Goal: Task Accomplishment & Management: Complete application form

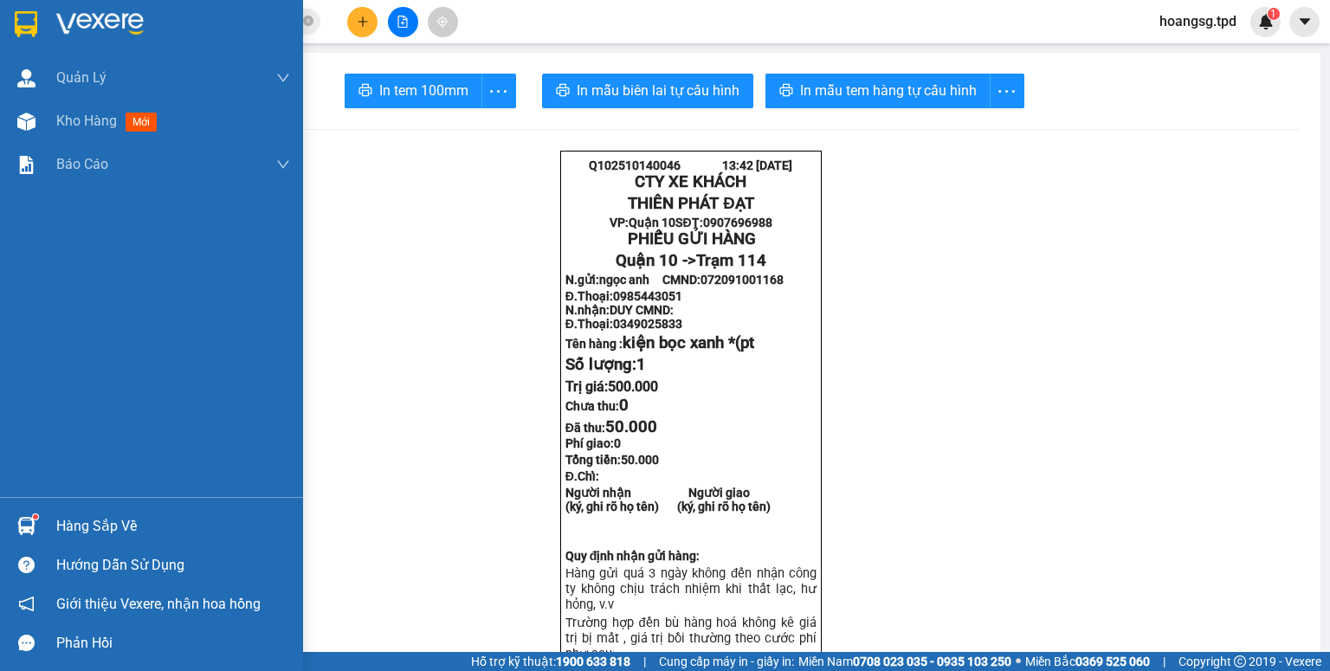
drag, startPoint x: 0, startPoint y: 0, endPoint x: 73, endPoint y: 519, distance: 524.5
click at [73, 519] on div "Hàng sắp về" at bounding box center [173, 526] width 234 height 26
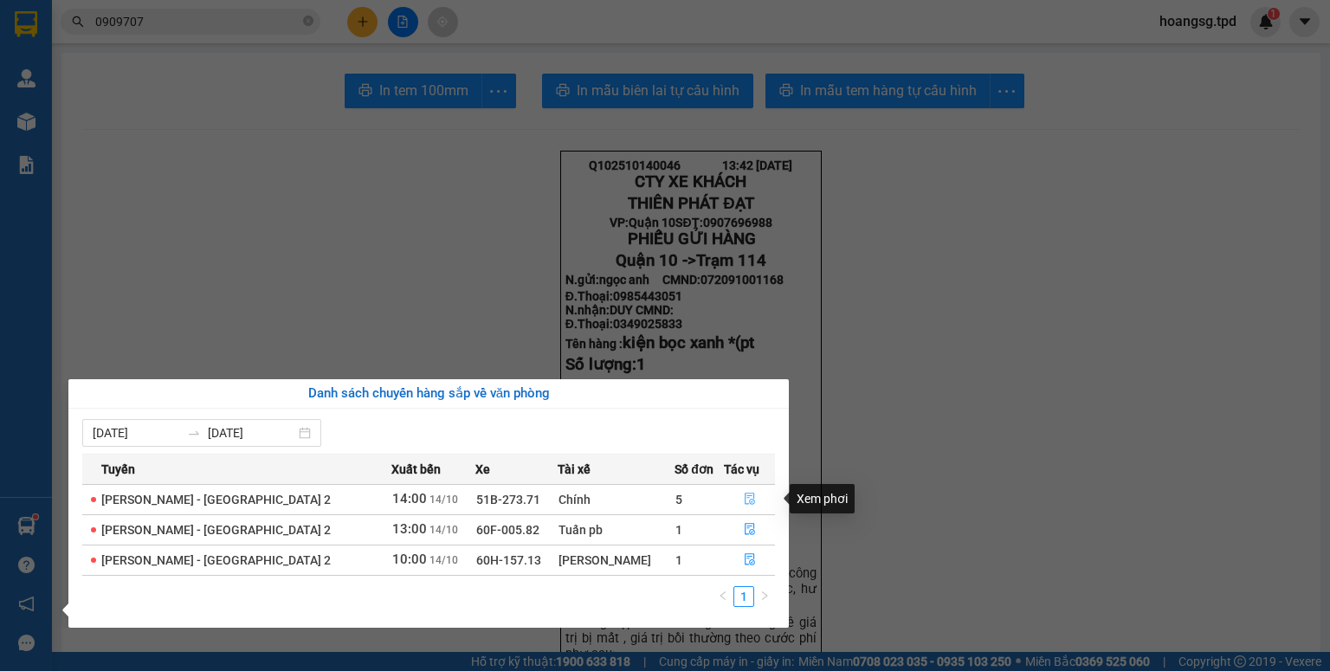
click at [750, 489] on button "button" at bounding box center [750, 500] width 50 height 28
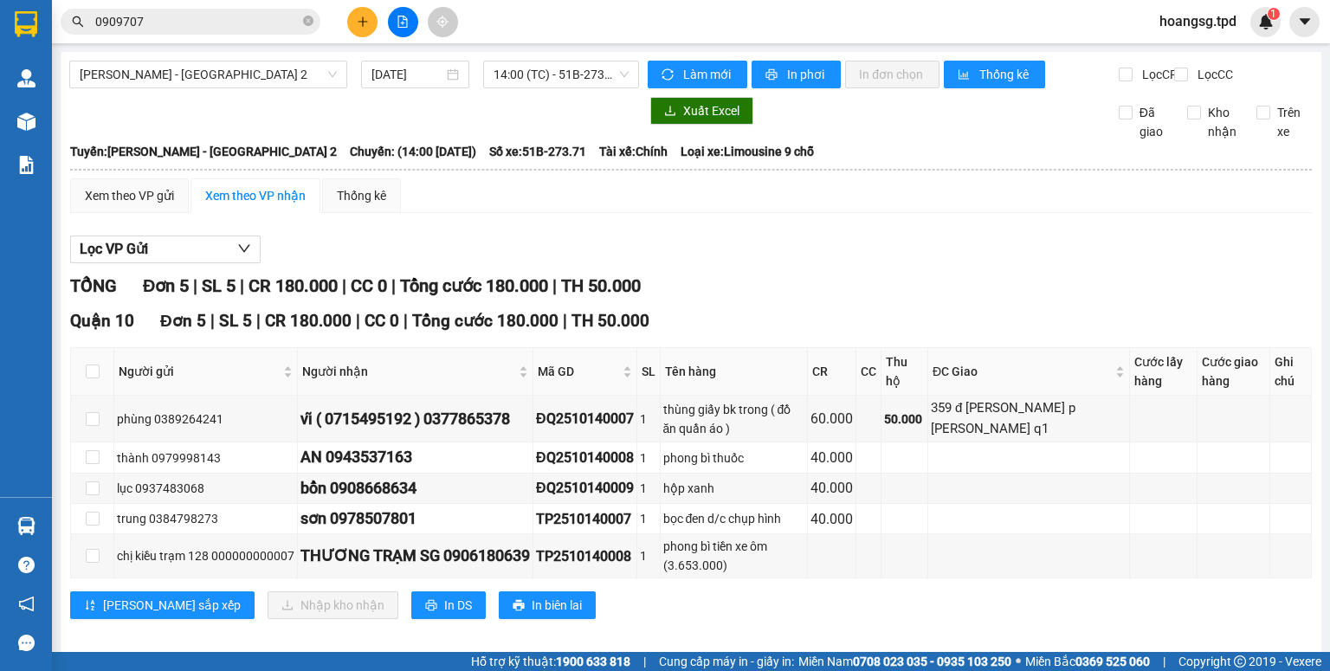
click at [372, 36] on div "Kết quả tìm kiếm ( 12 ) Bộ lọc Mã ĐH Trạng thái Món hàng Thu hộ Tổng cước Chưa …" at bounding box center [665, 21] width 1330 height 43
click at [372, 30] on button at bounding box center [362, 22] width 30 height 30
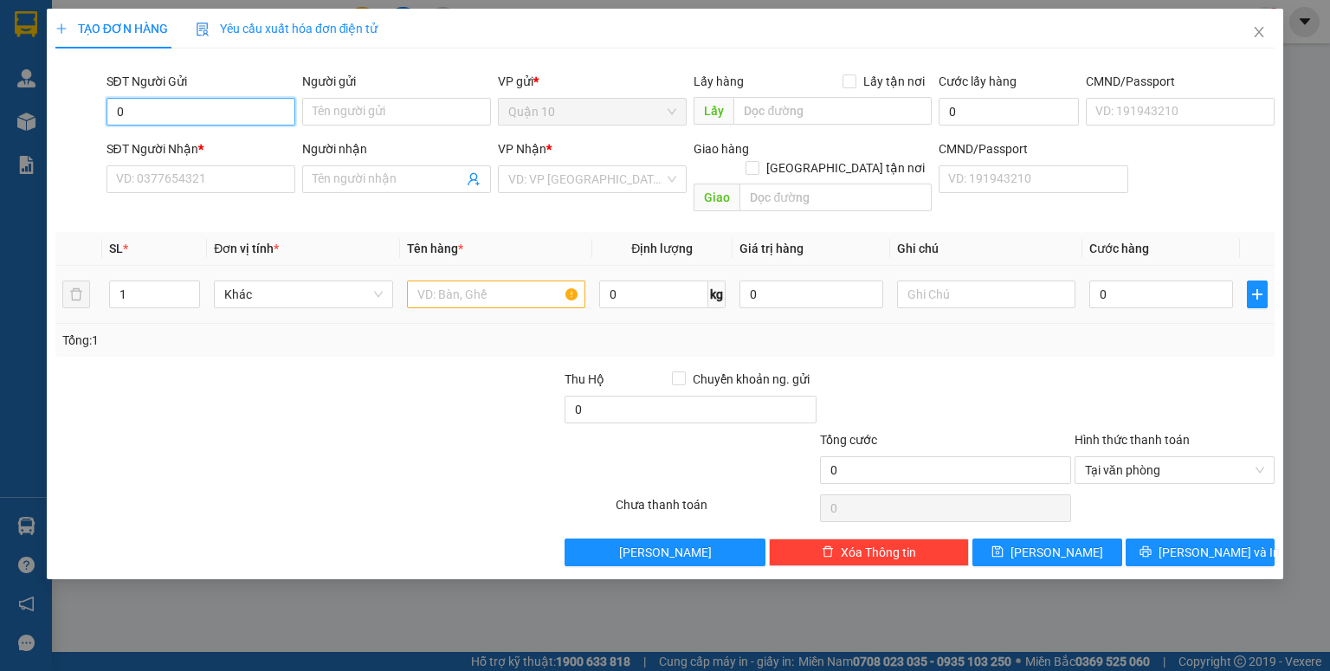
type input "0"
click at [506, 280] on input "text" at bounding box center [496, 294] width 178 height 28
type input "hộp giấy"
click at [118, 100] on input "0" at bounding box center [200, 112] width 189 height 28
click at [121, 103] on input "0" at bounding box center [200, 112] width 189 height 28
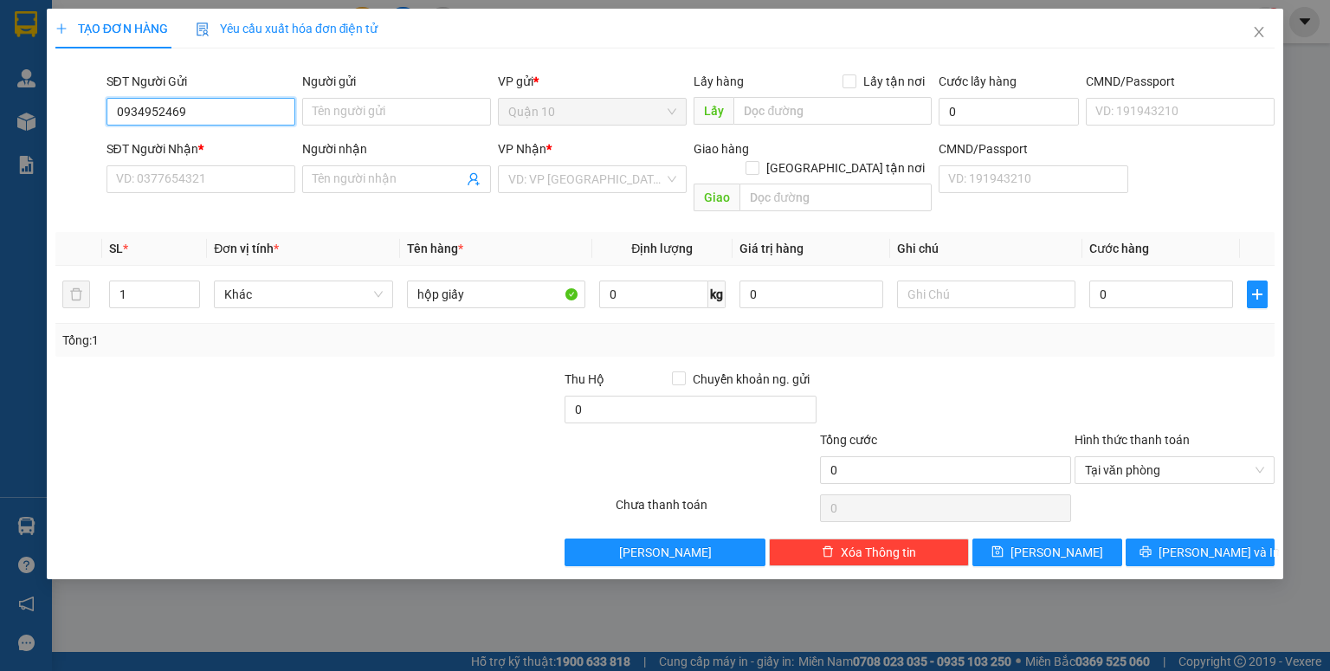
click at [272, 114] on input "0934952469" at bounding box center [200, 112] width 189 height 28
click at [384, 107] on input "Người gửi" at bounding box center [396, 112] width 189 height 28
click at [263, 113] on input "0934952469" at bounding box center [200, 112] width 189 height 28
click at [262, 119] on input "0934952649" at bounding box center [200, 112] width 189 height 28
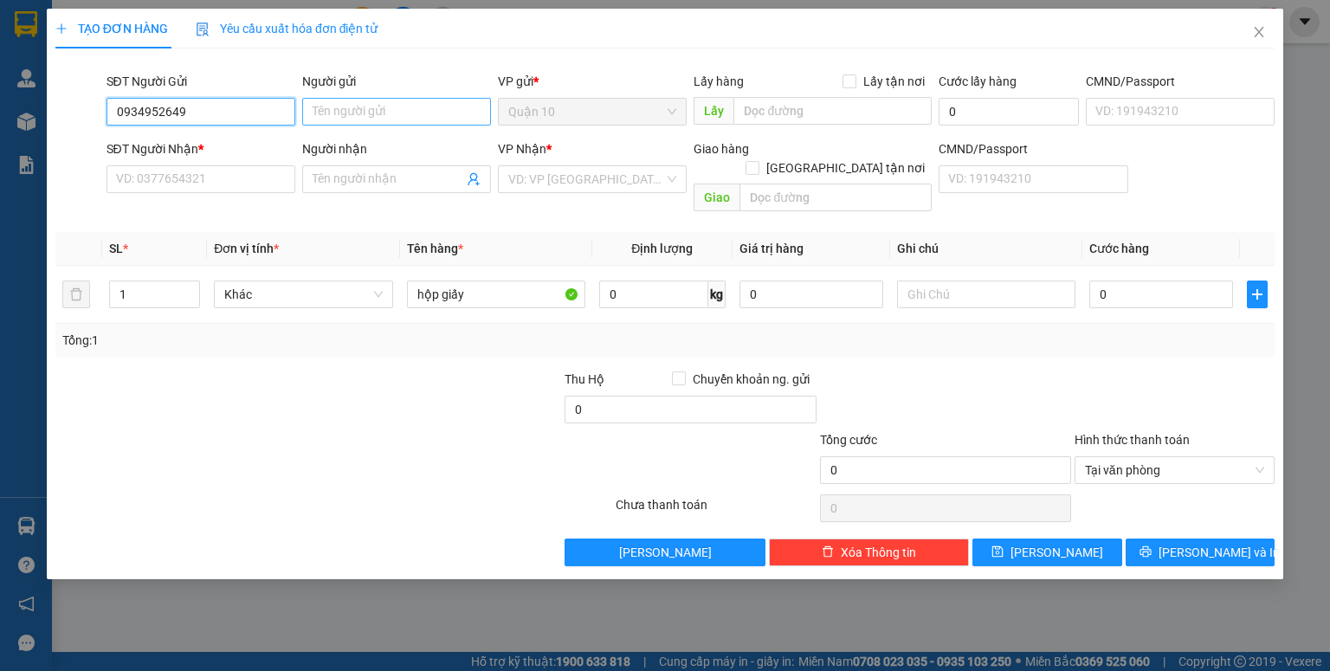
type input "0934952649"
click at [409, 98] on input "Người gửi" at bounding box center [396, 112] width 189 height 28
type input "thành [GEOGRAPHIC_DATA]"
click at [220, 106] on input "0934952649" at bounding box center [200, 112] width 189 height 28
drag, startPoint x: 222, startPoint y: 111, endPoint x: 0, endPoint y: 127, distance: 222.2
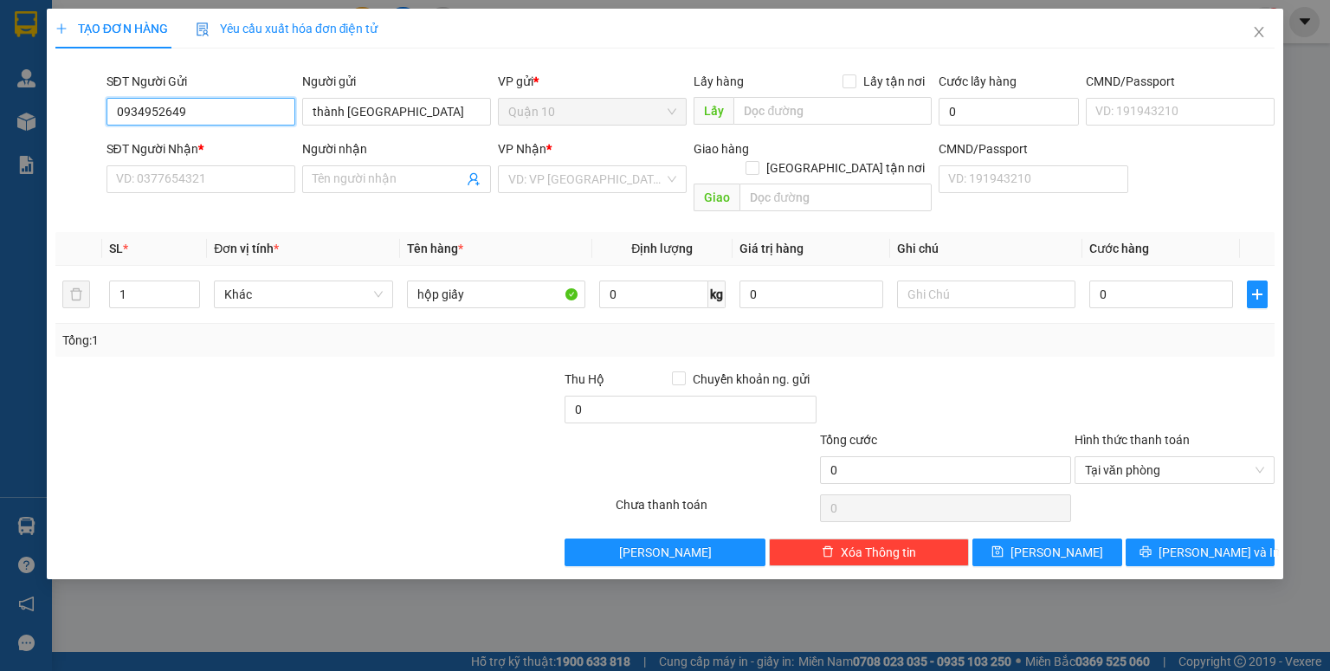
click at [0, 128] on div "TẠO ĐƠN HÀNG Yêu cầu xuất hóa đơn điện tử Transit Pickup Surcharge Ids Transit …" at bounding box center [665, 335] width 1330 height 671
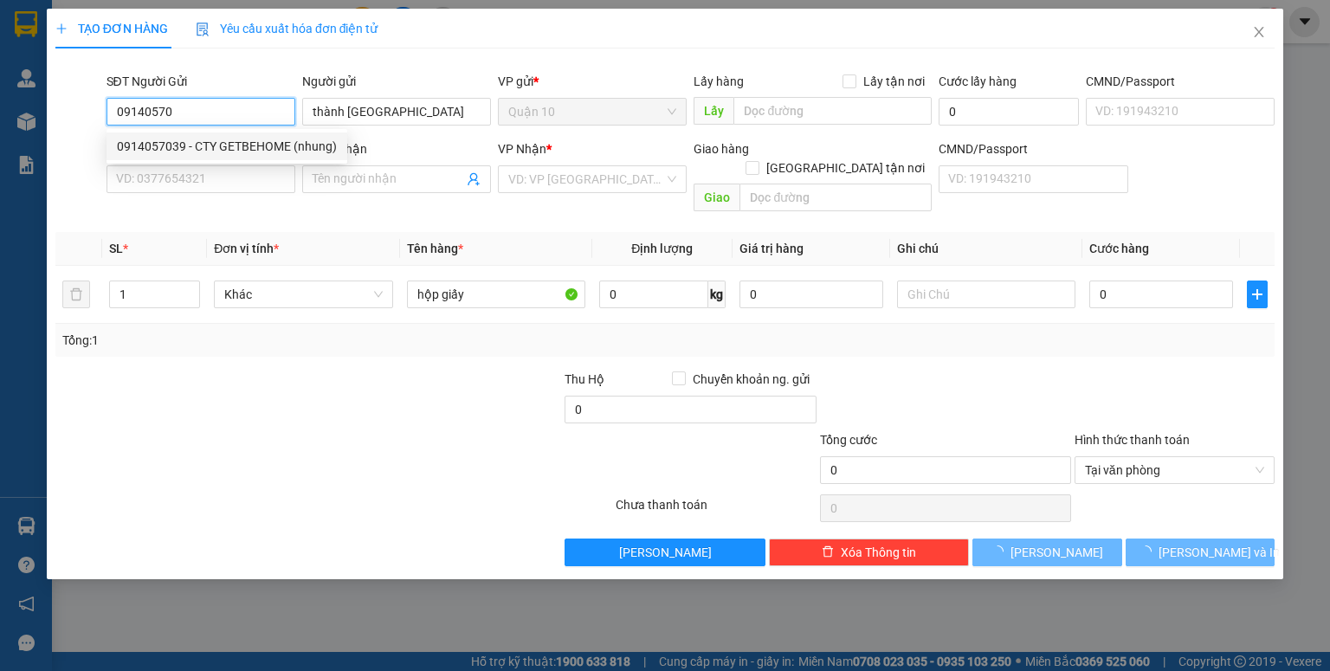
type input "0914057039"
type input "CTY GETBEHOME (nhung)"
type input "051086009508"
type input "0985737879"
type input "thái"
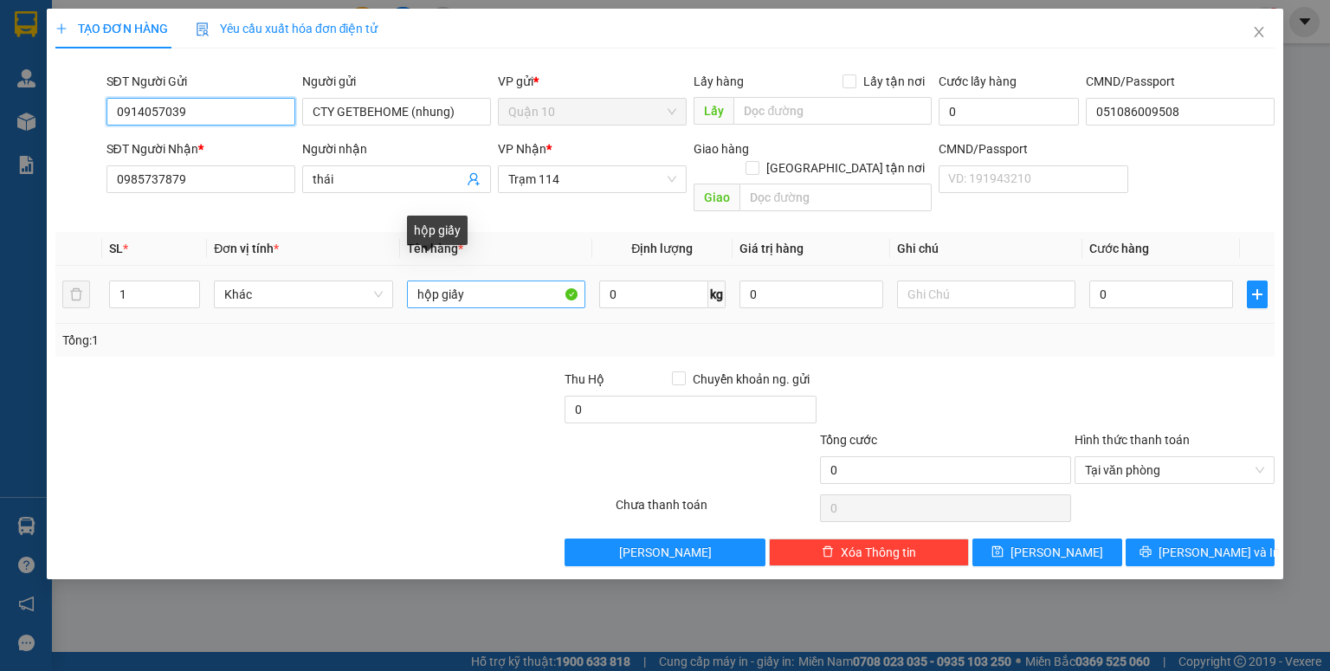
type input "0914057039"
click at [513, 280] on input "hộp giấy" at bounding box center [496, 294] width 178 height 28
type input "hộp giấy ("
click at [1168, 280] on input "0" at bounding box center [1161, 294] width 144 height 28
type input "4"
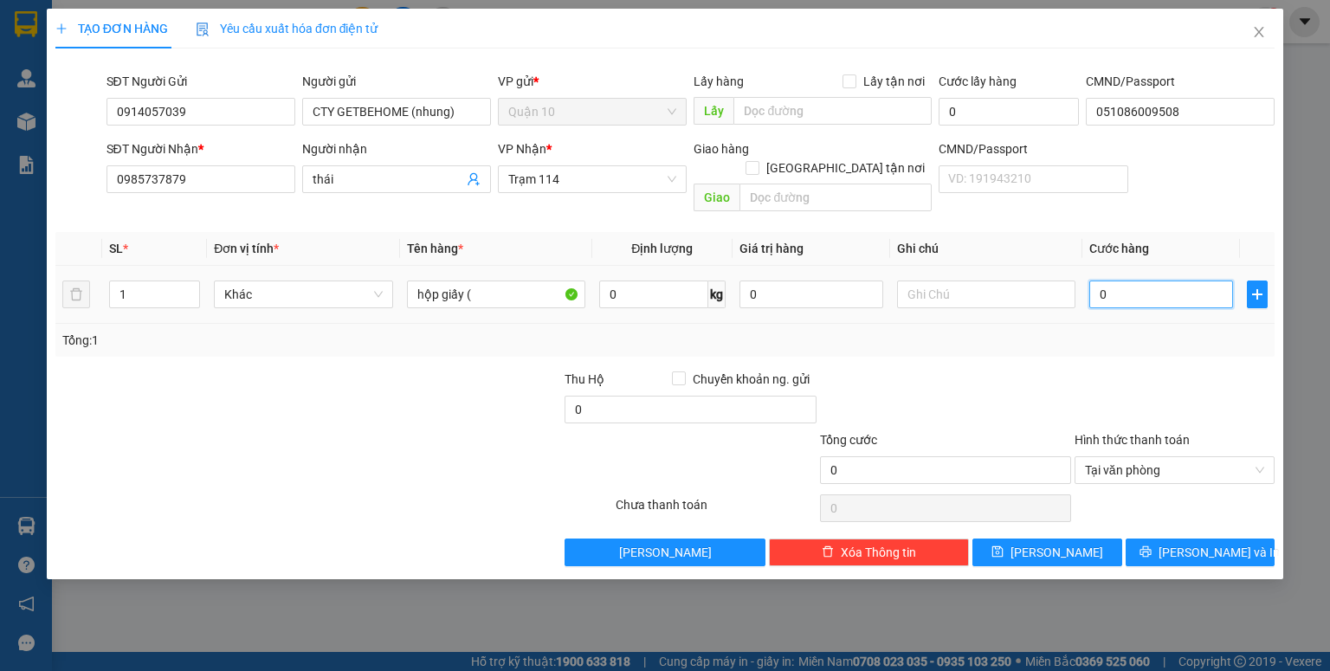
type input "4"
type input "40"
type input "40.000"
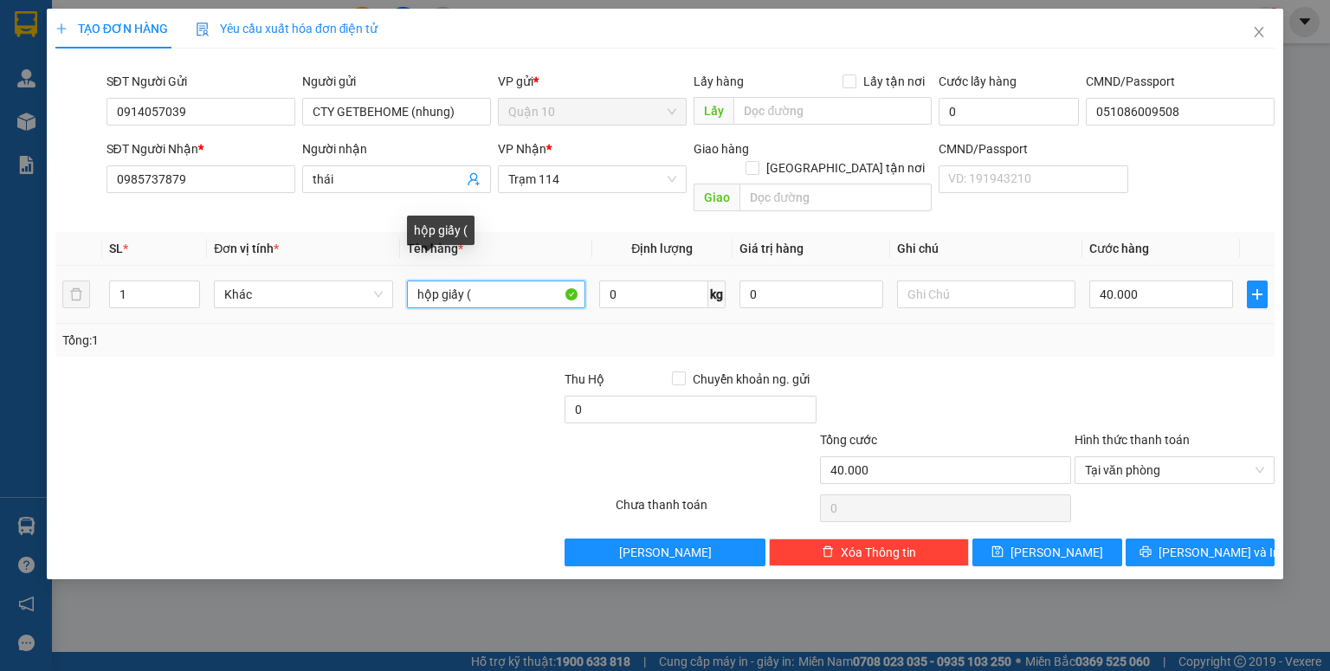
click at [506, 280] on input "hộp giấy (" at bounding box center [496, 294] width 178 height 28
type input "hộp giấy (lk"
click at [834, 280] on input "0" at bounding box center [811, 294] width 144 height 28
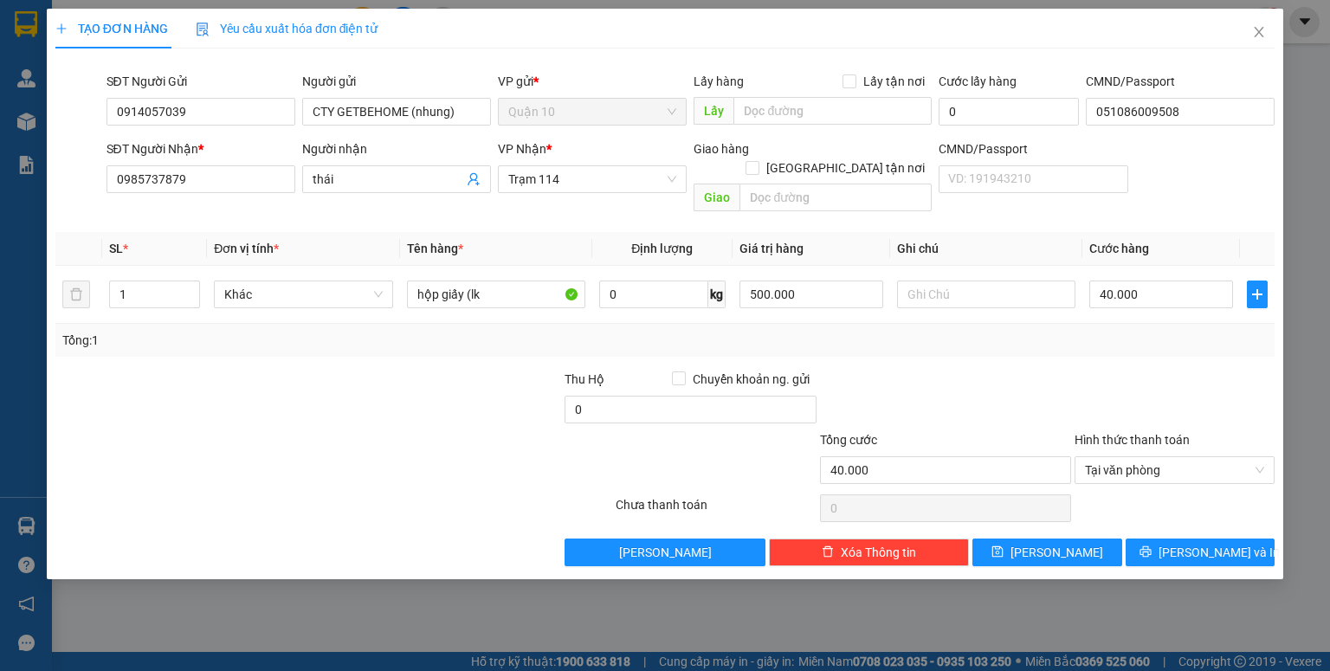
click at [910, 370] on div at bounding box center [945, 400] width 255 height 61
drag, startPoint x: 819, startPoint y: 270, endPoint x: 565, endPoint y: 272, distance: 253.7
click at [630, 272] on tr "1 Khác hộp giấy (lk 0 kg 500.000 40.000" at bounding box center [664, 295] width 1219 height 58
type input "150.000"
click at [753, 331] on div "Tổng: 1" at bounding box center [664, 340] width 1205 height 19
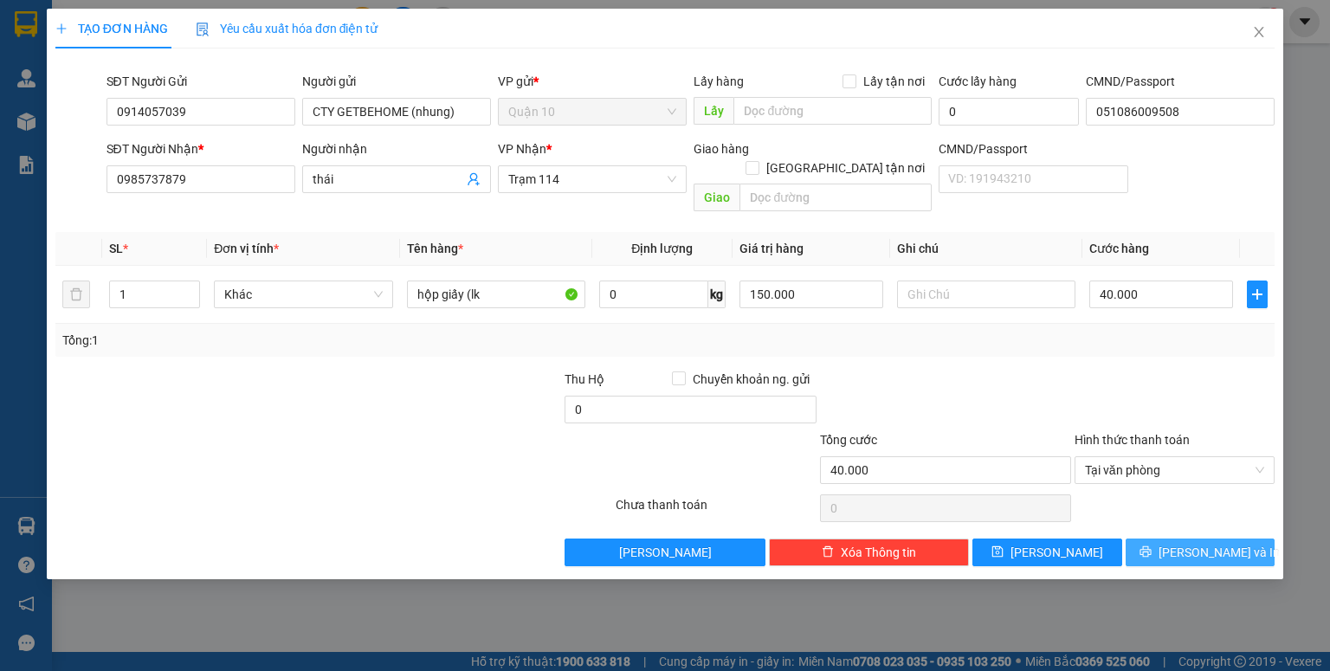
click at [1151, 545] on icon "printer" at bounding box center [1145, 551] width 12 height 12
